Goal: Task Accomplishment & Management: Complete application form

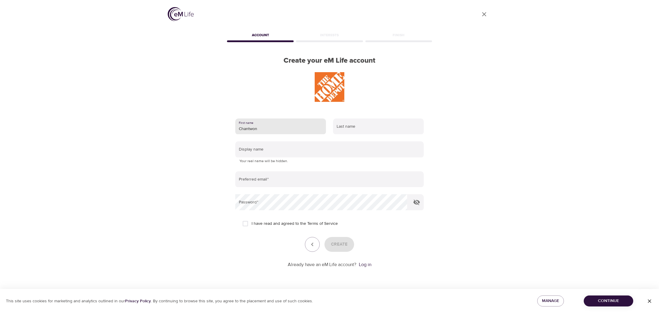
type input "Chantwon"
type input "Carson"
type input "ChannyC"
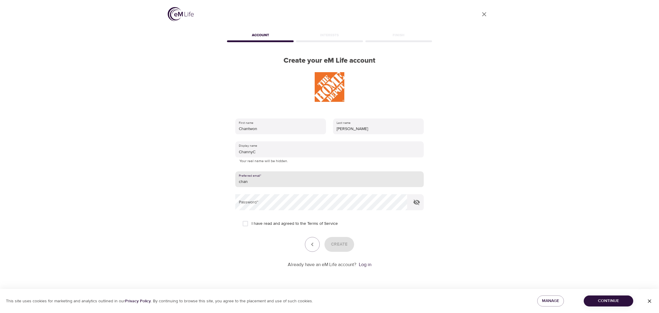
type input "chantwon.carson@gmail.com"
drag, startPoint x: 243, startPoint y: 221, endPoint x: 254, endPoint y: 223, distance: 10.3
click at [244, 221] on input "I have read and agreed to the Terms of Service" at bounding box center [245, 223] width 12 height 12
checkbox input "true"
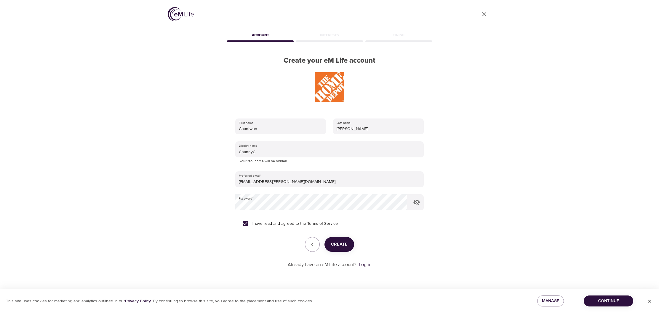
click at [332, 242] on span "Create" at bounding box center [339, 244] width 17 height 8
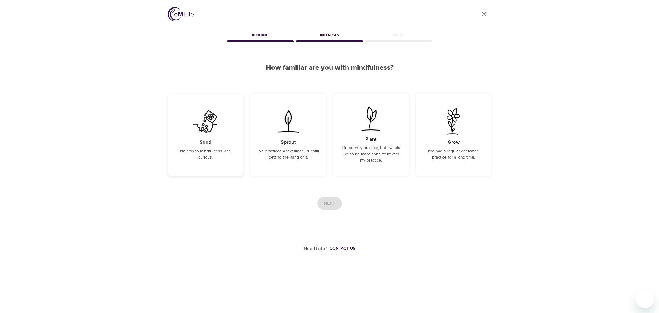
click at [193, 144] on div "Seed I'm new to mindfulness, and curious." at bounding box center [206, 134] width 76 height 82
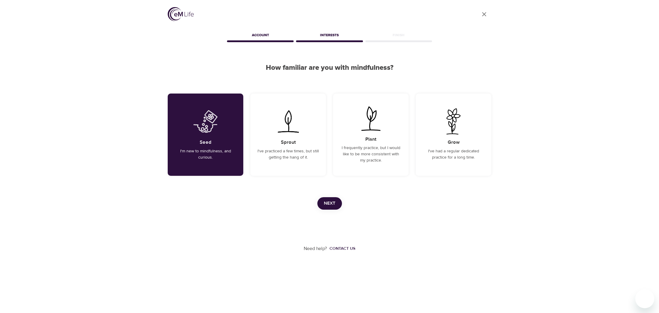
click at [330, 201] on span "Next" at bounding box center [330, 203] width 12 height 8
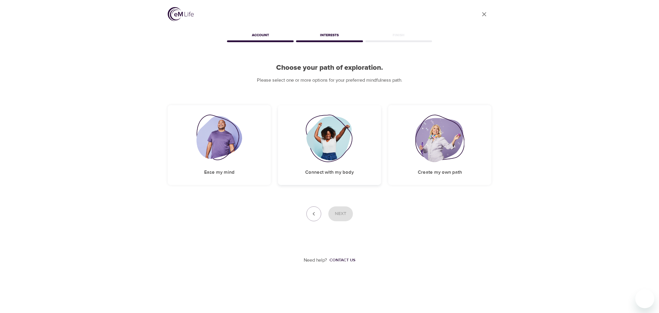
drag, startPoint x: 245, startPoint y: 137, endPoint x: 288, endPoint y: 160, distance: 48.7
click at [247, 140] on div "Ease my mind" at bounding box center [219, 145] width 103 height 80
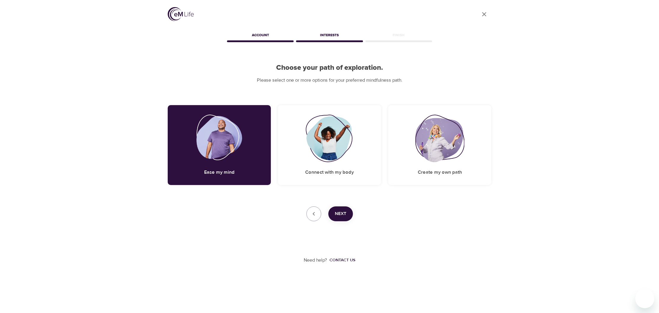
click at [345, 214] on span "Next" at bounding box center [341, 214] width 12 height 8
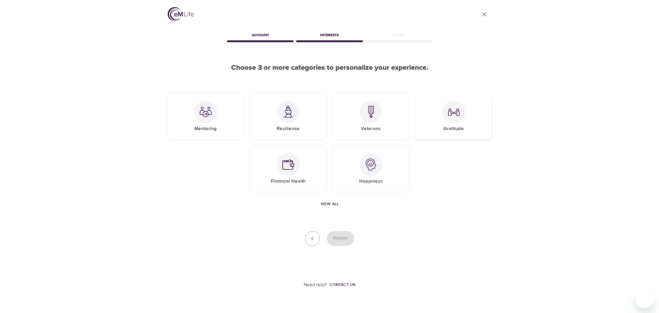
click at [469, 117] on div "Gratitude" at bounding box center [454, 115] width 76 height 45
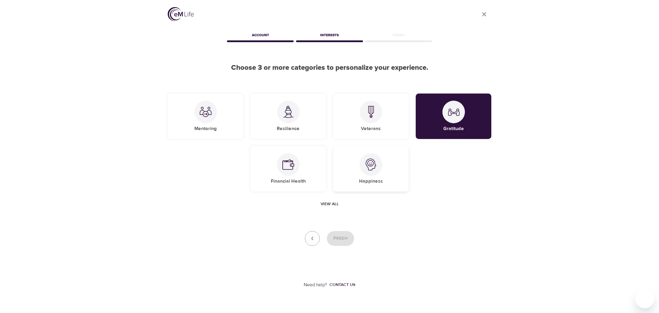
drag, startPoint x: 308, startPoint y: 160, endPoint x: 368, endPoint y: 164, distance: 60.0
click at [313, 161] on div "Financial Health" at bounding box center [289, 168] width 76 height 45
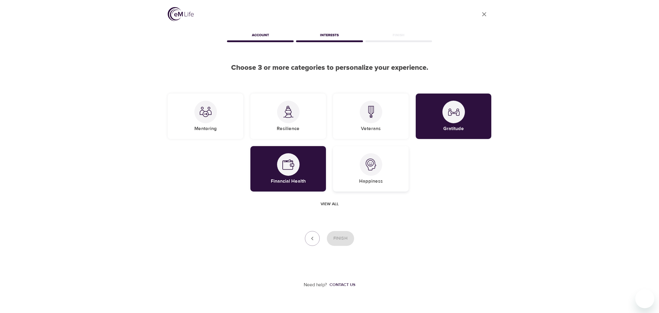
click at [375, 165] on img at bounding box center [371, 164] width 12 height 12
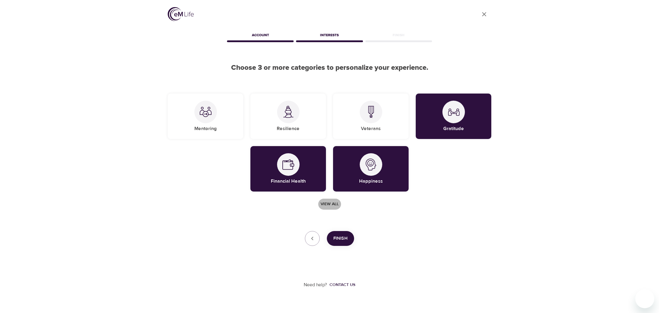
click at [336, 202] on span "View all" at bounding box center [330, 203] width 18 height 7
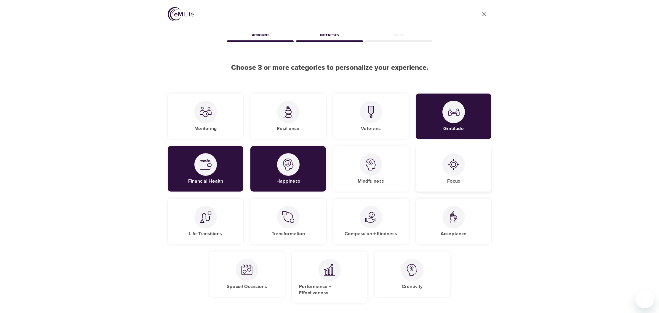
scroll to position [9, 0]
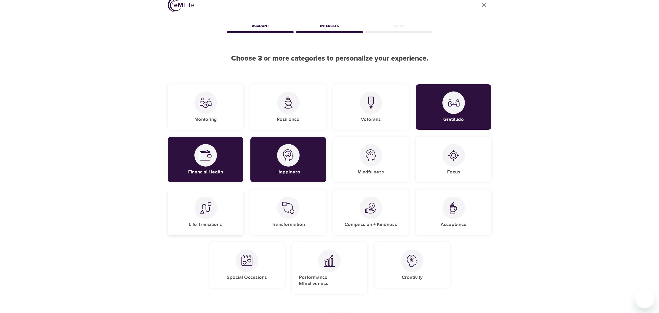
drag, startPoint x: 232, startPoint y: 214, endPoint x: 235, endPoint y: 211, distance: 4.8
click at [232, 213] on div "Life Transitions" at bounding box center [206, 211] width 76 height 45
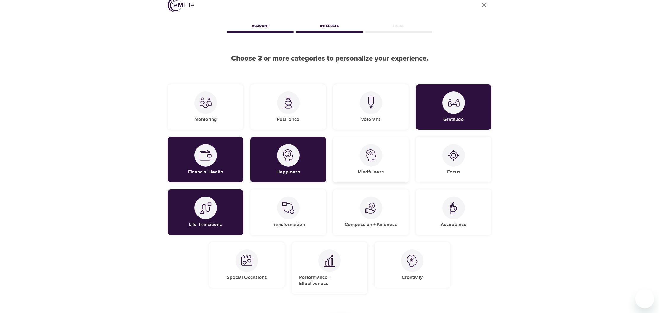
click at [399, 160] on div "Mindfulness" at bounding box center [371, 159] width 76 height 45
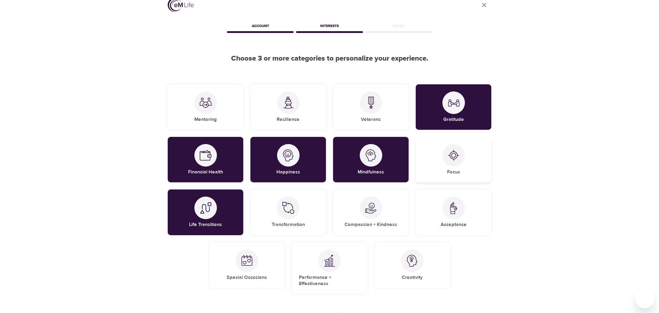
click at [461, 161] on div at bounding box center [454, 155] width 23 height 23
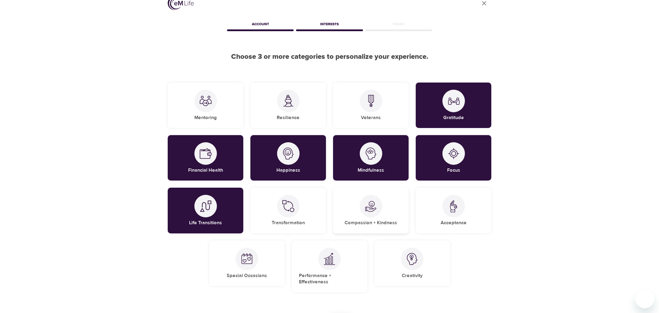
scroll to position [14, 0]
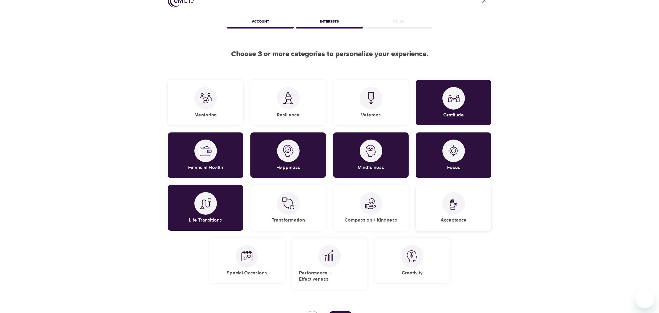
click at [455, 211] on div at bounding box center [454, 203] width 23 height 23
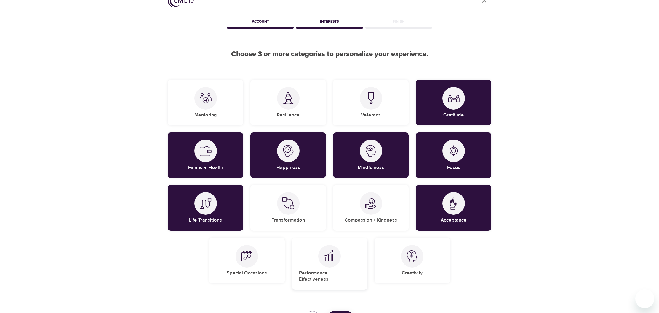
click at [314, 261] on div "Performance + Effectiveness" at bounding box center [330, 263] width 76 height 52
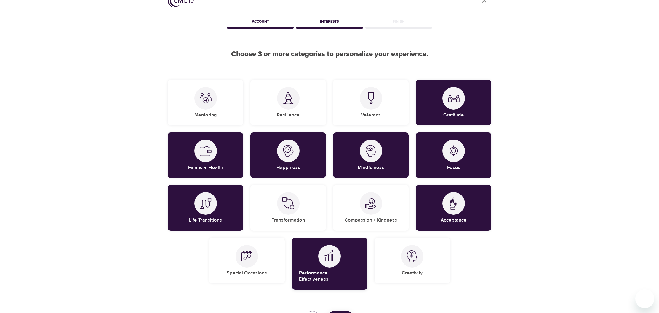
scroll to position [14, 0]
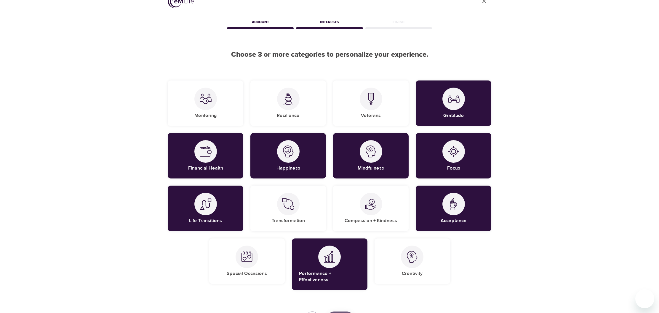
click at [343, 305] on div "User Profile Account Interests Finish Choose 3 or more categories to personaliz…" at bounding box center [330, 177] width 338 height 381
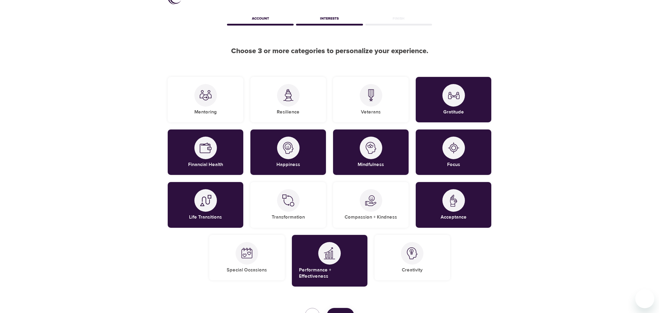
scroll to position [18, 0]
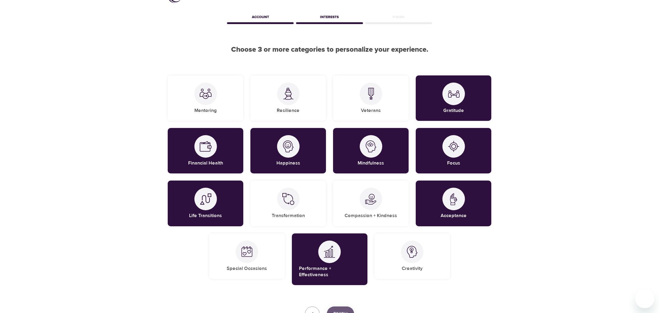
click at [339, 310] on span "Finish" at bounding box center [341, 314] width 14 height 8
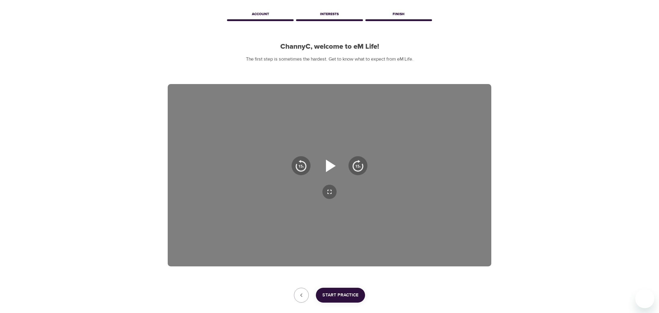
click at [328, 168] on icon "button" at bounding box center [331, 165] width 10 height 12
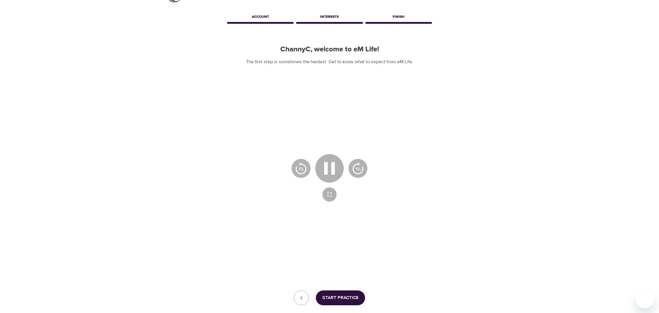
scroll to position [19, 0]
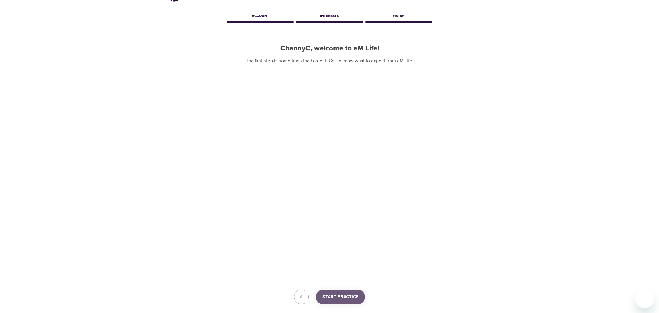
click at [341, 299] on span "Start Practice" at bounding box center [341, 297] width 36 height 8
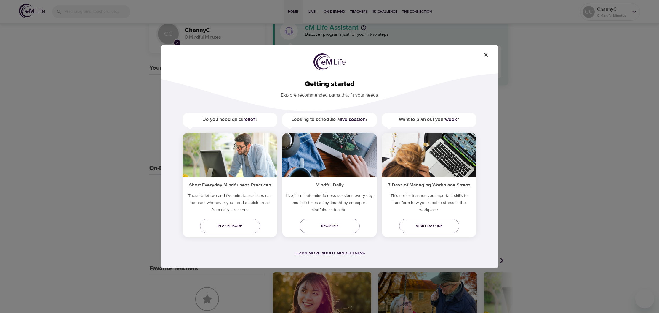
click at [487, 54] on icon "button" at bounding box center [486, 54] width 7 height 7
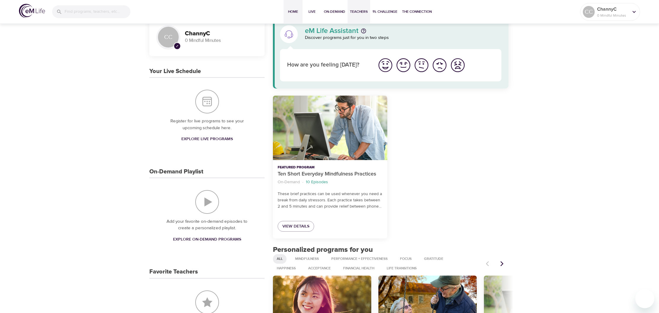
scroll to position [15, 0]
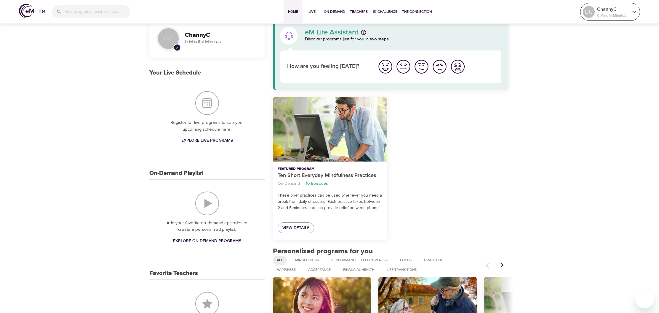
click at [631, 15] on div at bounding box center [634, 11] width 9 height 9
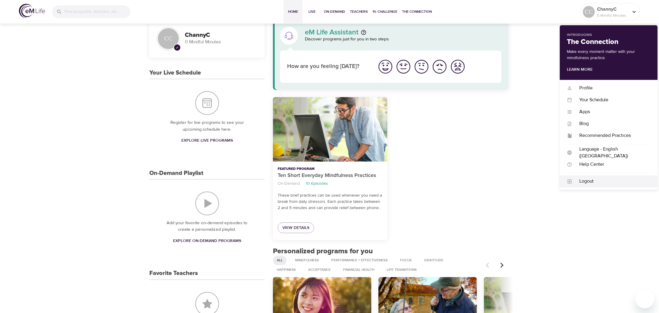
click at [585, 180] on div "Logout" at bounding box center [612, 181] width 78 height 7
